Goal: Check status: Check status

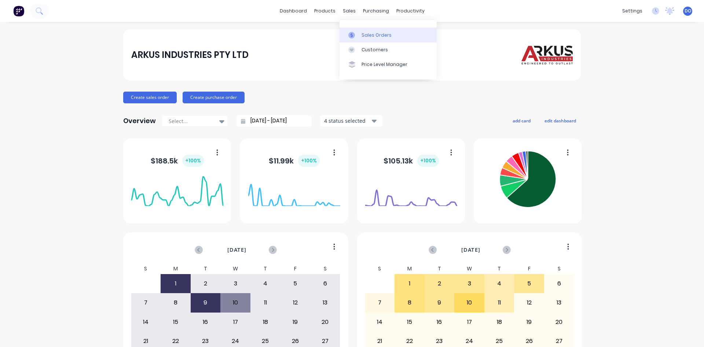
click at [375, 34] on div "Sales Orders" at bounding box center [377, 35] width 30 height 7
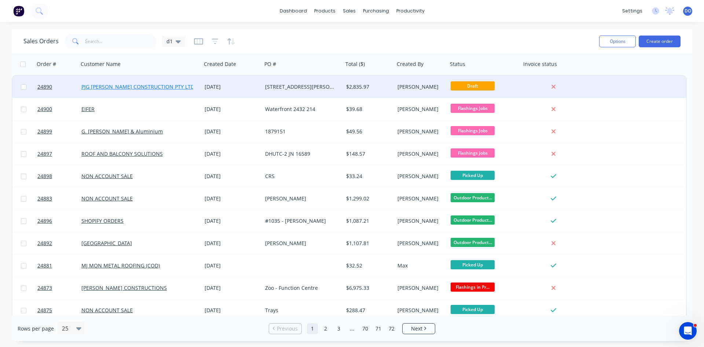
click at [153, 86] on link "PJG [PERSON_NAME] CONSTRUCTION PTY LTD" at bounding box center [137, 86] width 113 height 7
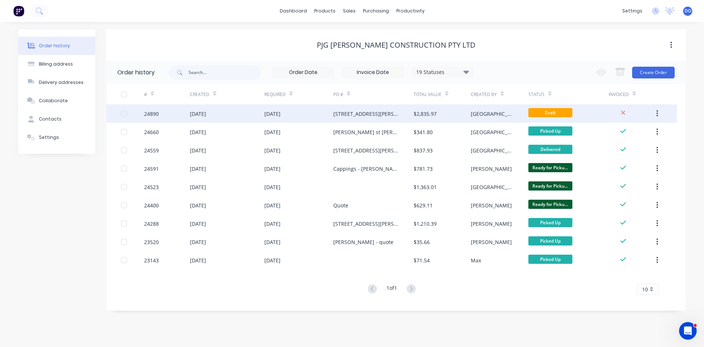
click at [155, 113] on div "24890" at bounding box center [151, 114] width 15 height 8
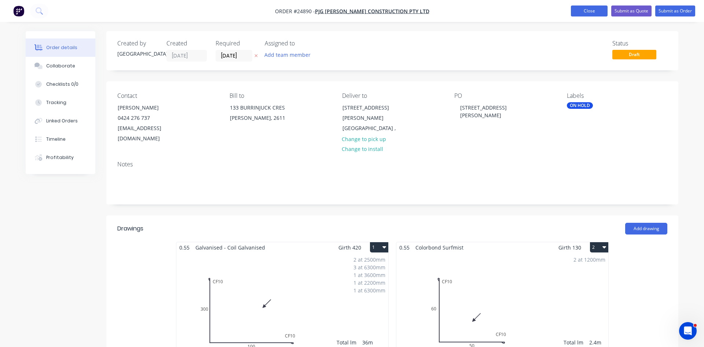
click at [577, 15] on button "Close" at bounding box center [589, 11] width 37 height 11
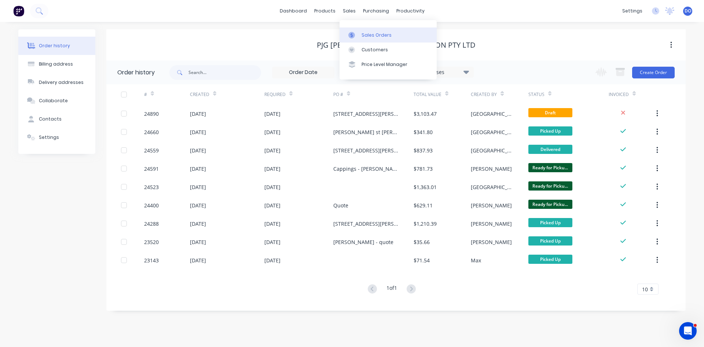
click at [364, 34] on div "Sales Orders" at bounding box center [377, 35] width 30 height 7
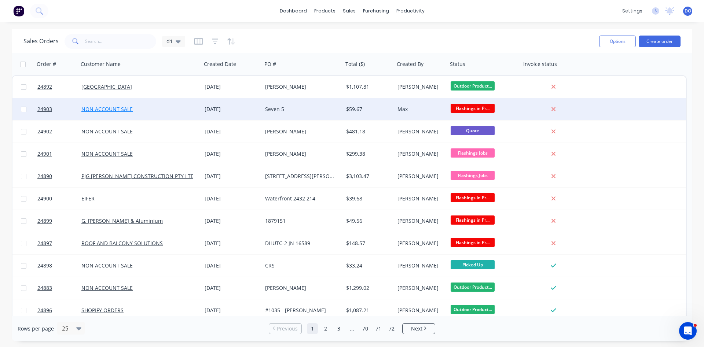
click at [130, 109] on link "NON ACCOUNT SALE" at bounding box center [106, 109] width 51 height 7
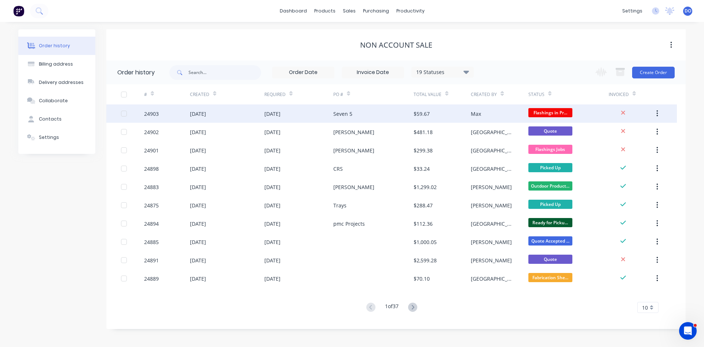
click at [343, 112] on div "Seven 5" at bounding box center [343, 114] width 19 height 8
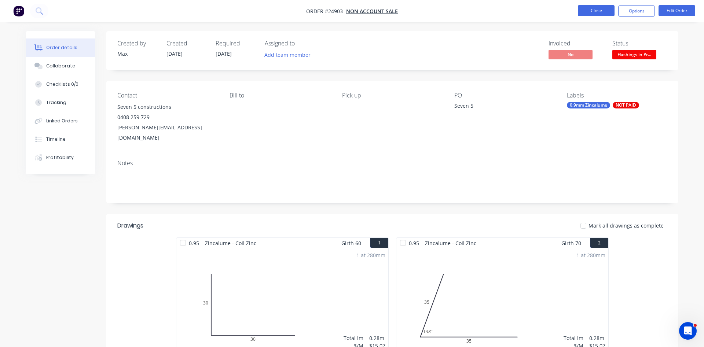
click at [598, 8] on button "Close" at bounding box center [596, 10] width 37 height 11
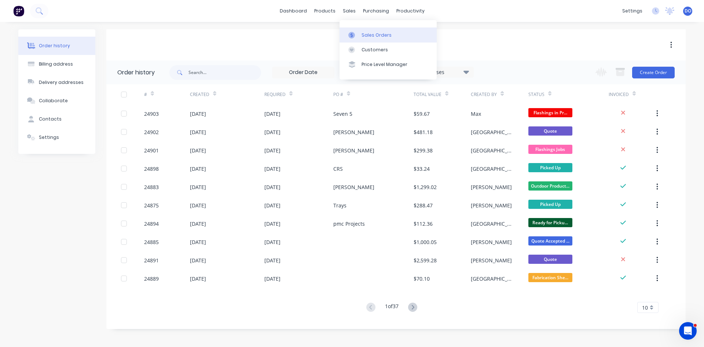
click at [359, 31] on link "Sales Orders" at bounding box center [388, 35] width 97 height 15
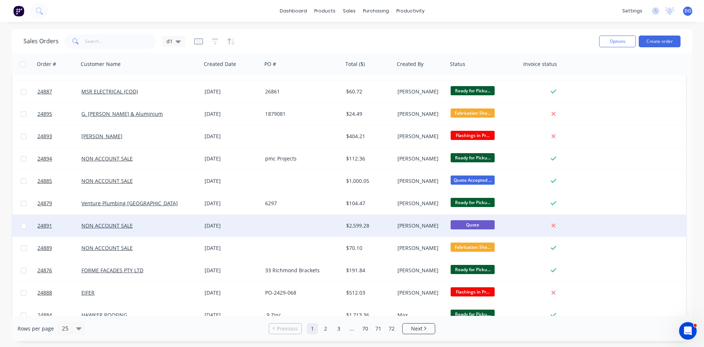
scroll to position [318, 0]
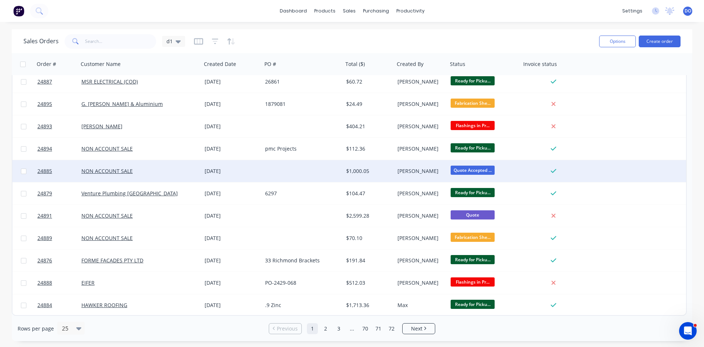
click at [231, 165] on div "[DATE]" at bounding box center [232, 171] width 61 height 22
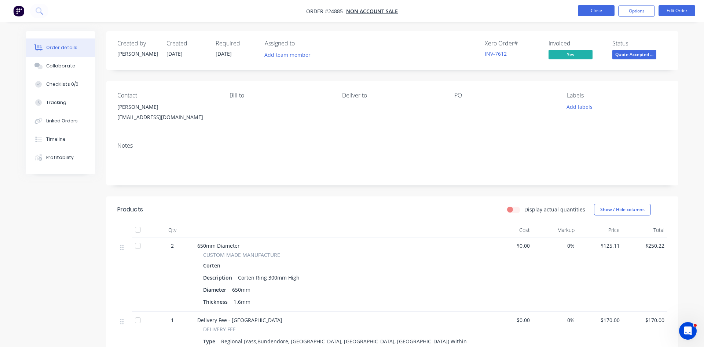
click at [597, 8] on button "Close" at bounding box center [596, 10] width 37 height 11
